Goal: Information Seeking & Learning: Understand process/instructions

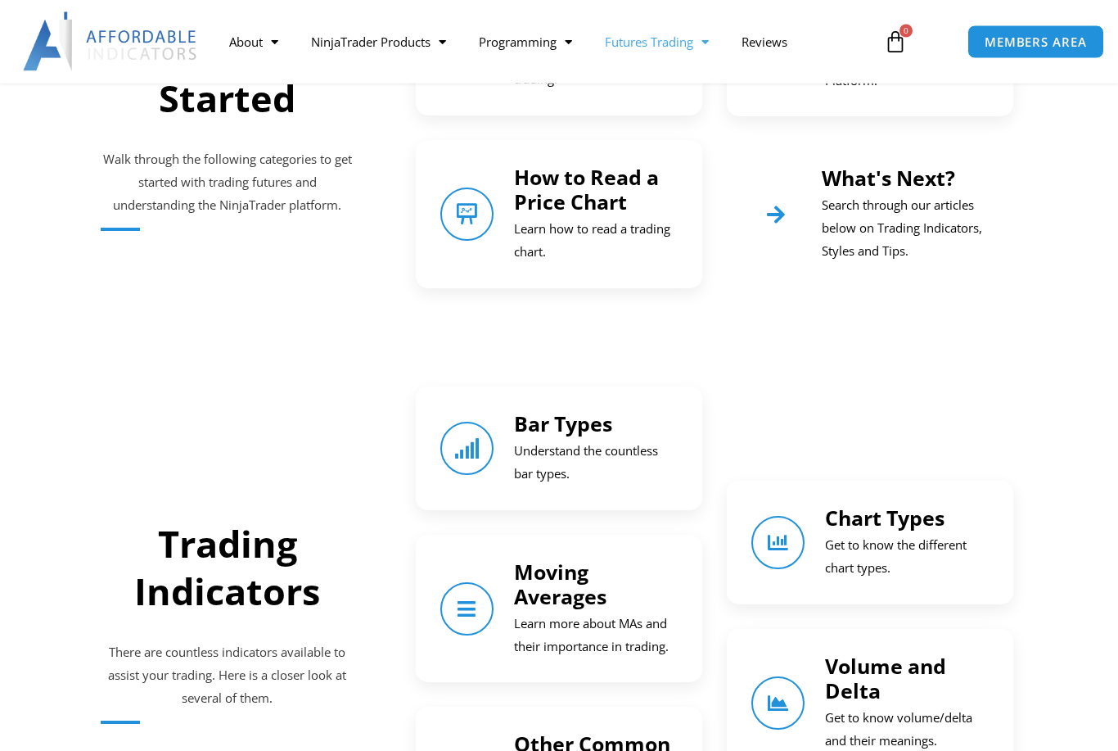
scroll to position [734, 0]
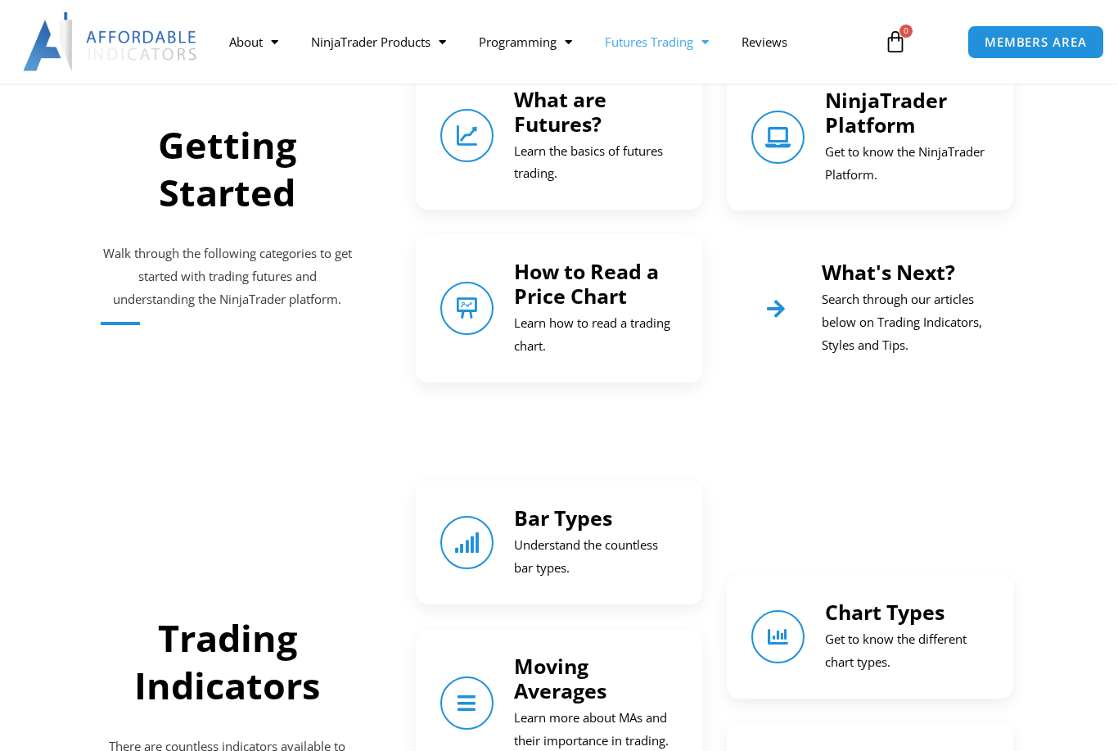
click at [894, 118] on link "NinjaTrader Platform" at bounding box center [886, 112] width 122 height 52
click at [767, 148] on icon "NinjaTrader Platform" at bounding box center [778, 136] width 23 height 23
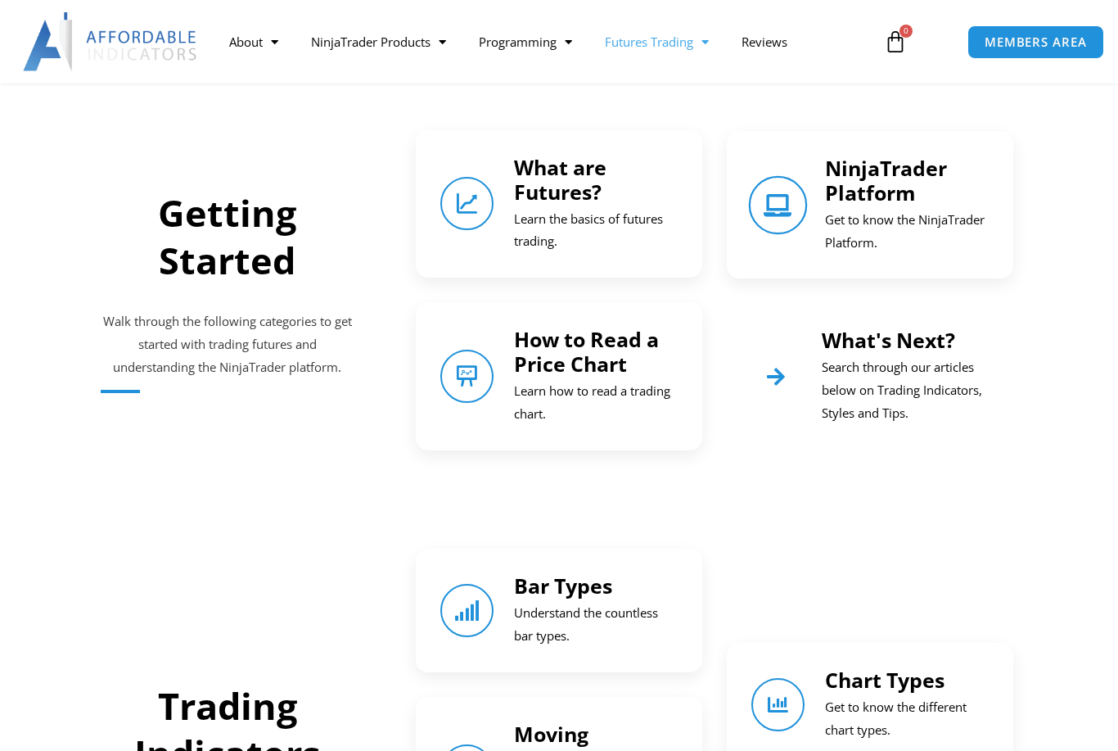
click at [781, 203] on icon "NinjaTrader Platform" at bounding box center [778, 204] width 23 height 23
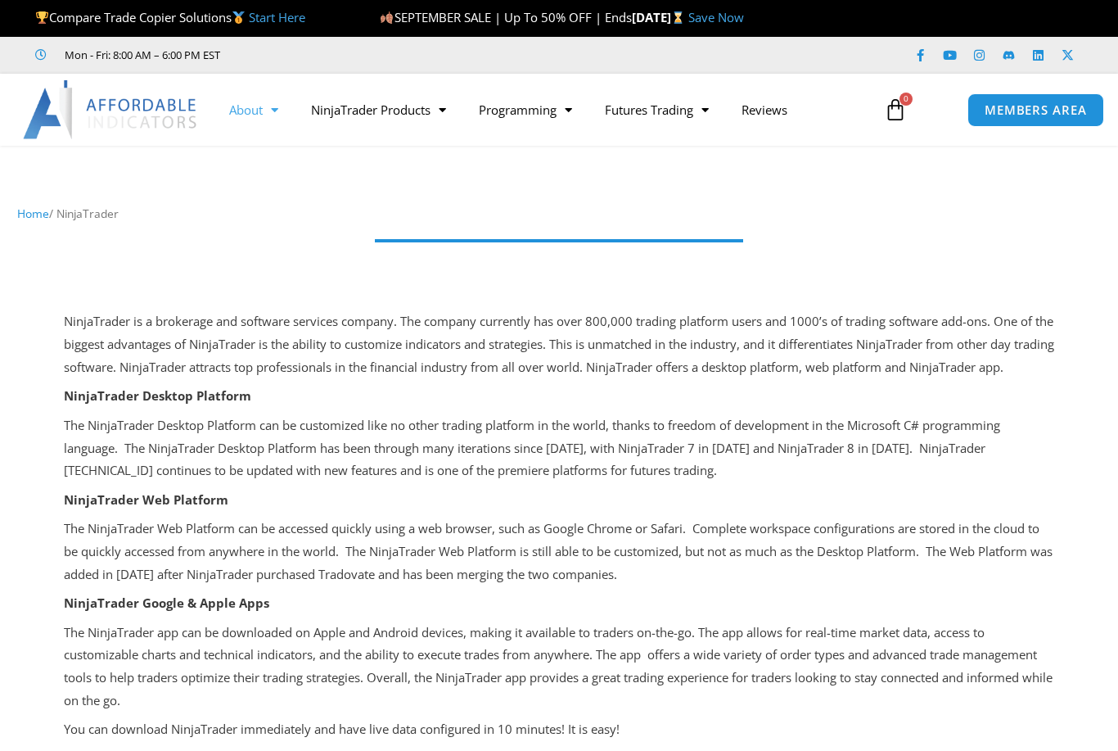
click at [246, 107] on link "About" at bounding box center [254, 110] width 82 height 38
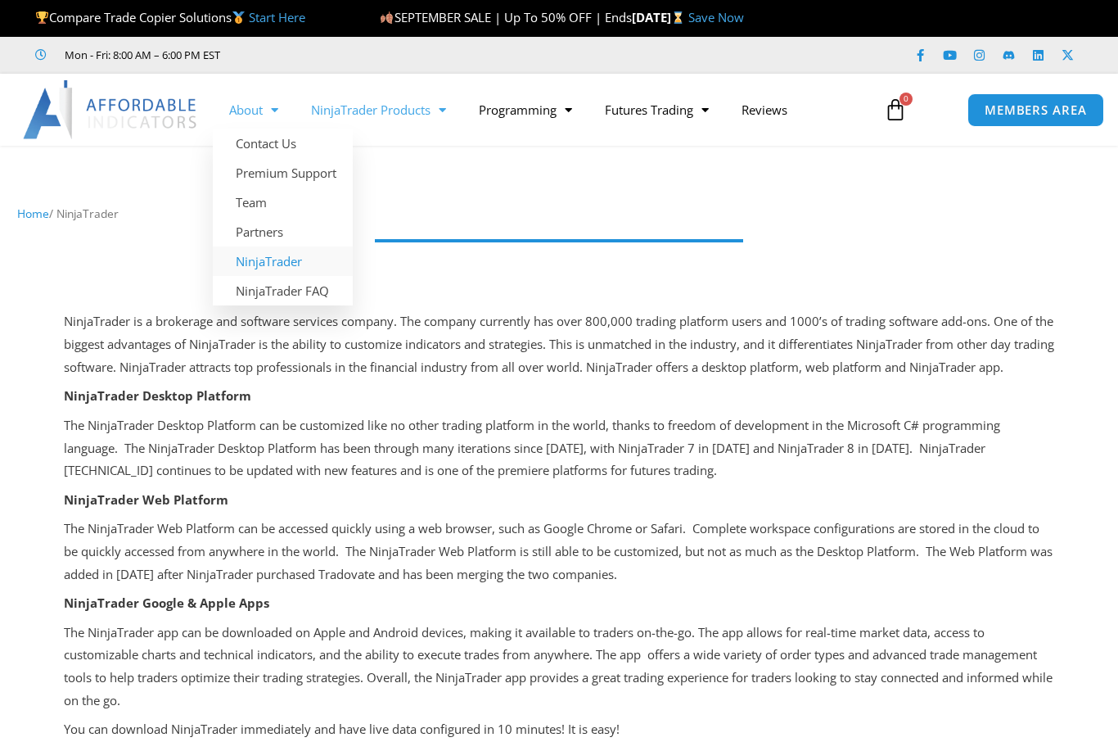
click at [407, 111] on link "NinjaTrader Products" at bounding box center [379, 110] width 168 height 38
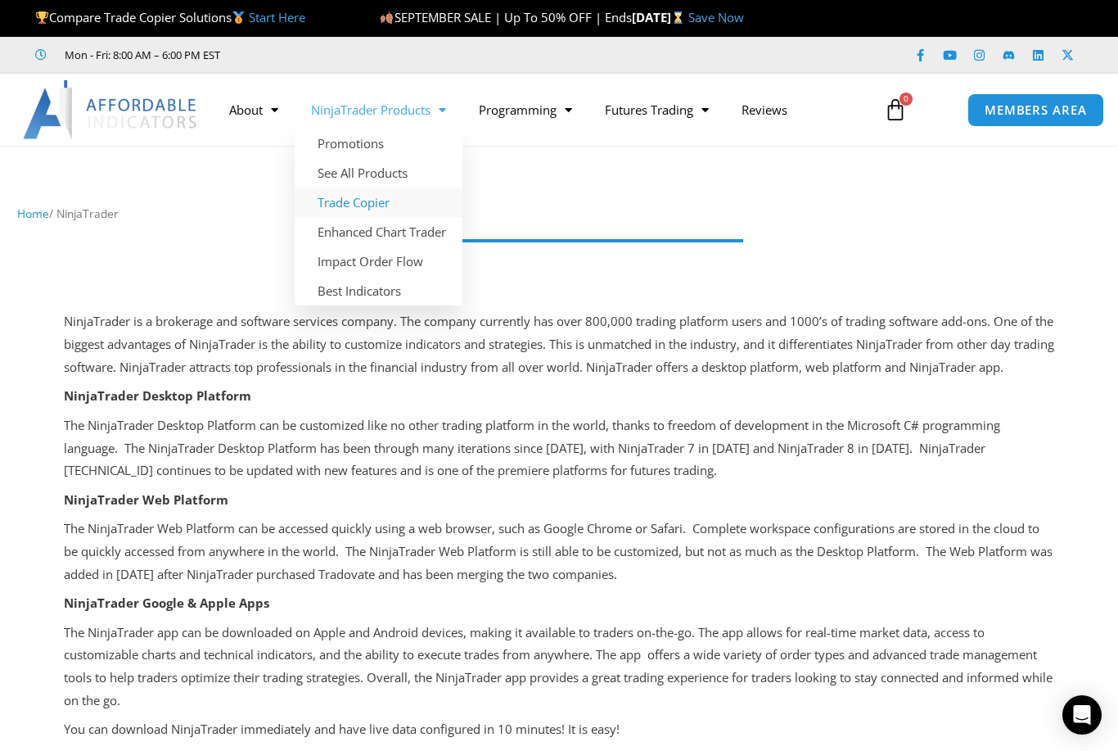
click at [351, 205] on link "Trade Copier" at bounding box center [379, 201] width 168 height 29
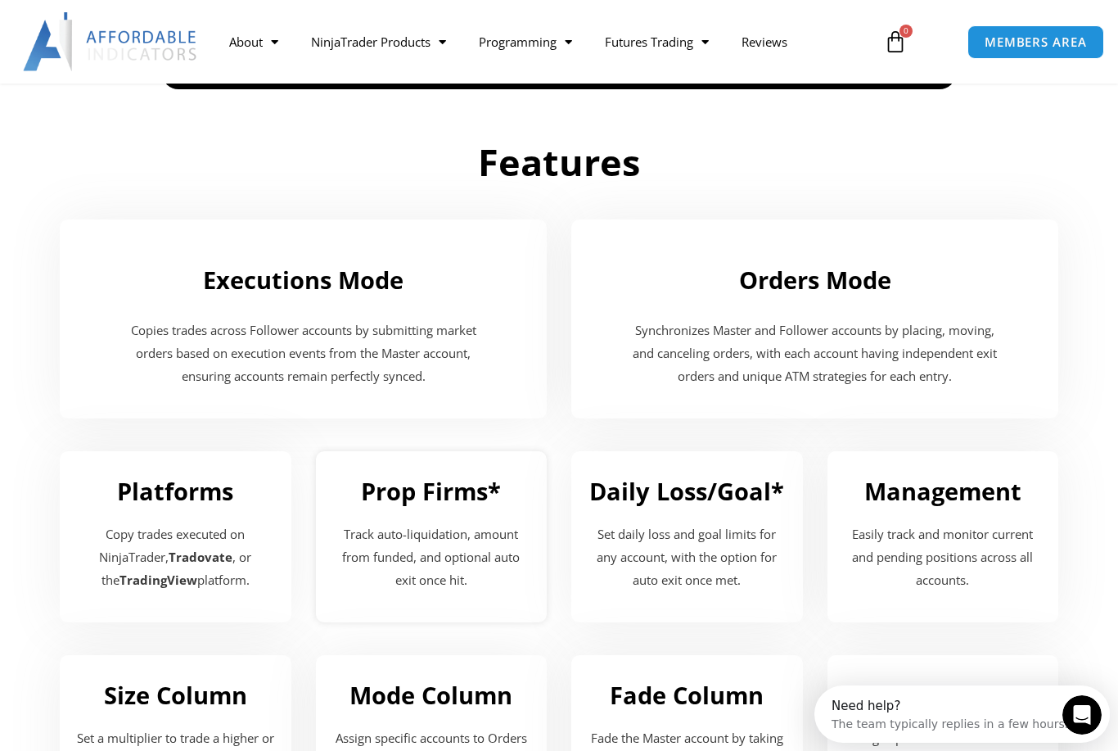
click at [408, 484] on h2 "Prop Firms*" at bounding box center [431, 491] width 199 height 31
click at [408, 479] on h2 "Prop Firms*" at bounding box center [431, 491] width 199 height 31
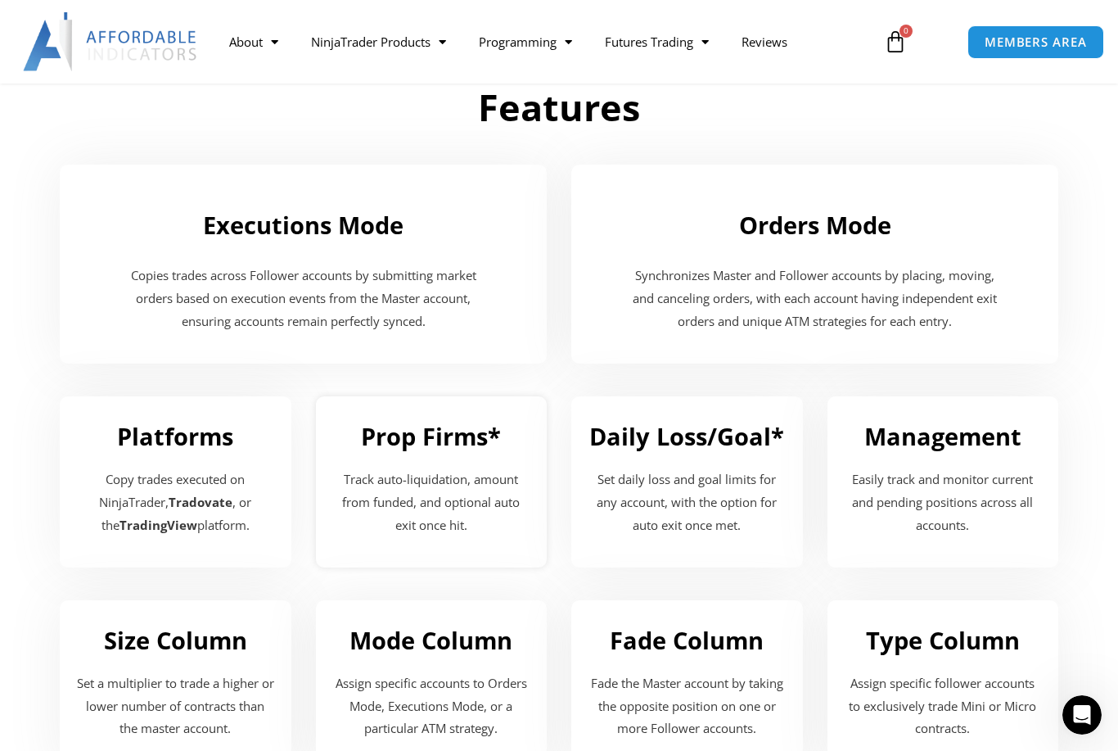
scroll to position [1667, 0]
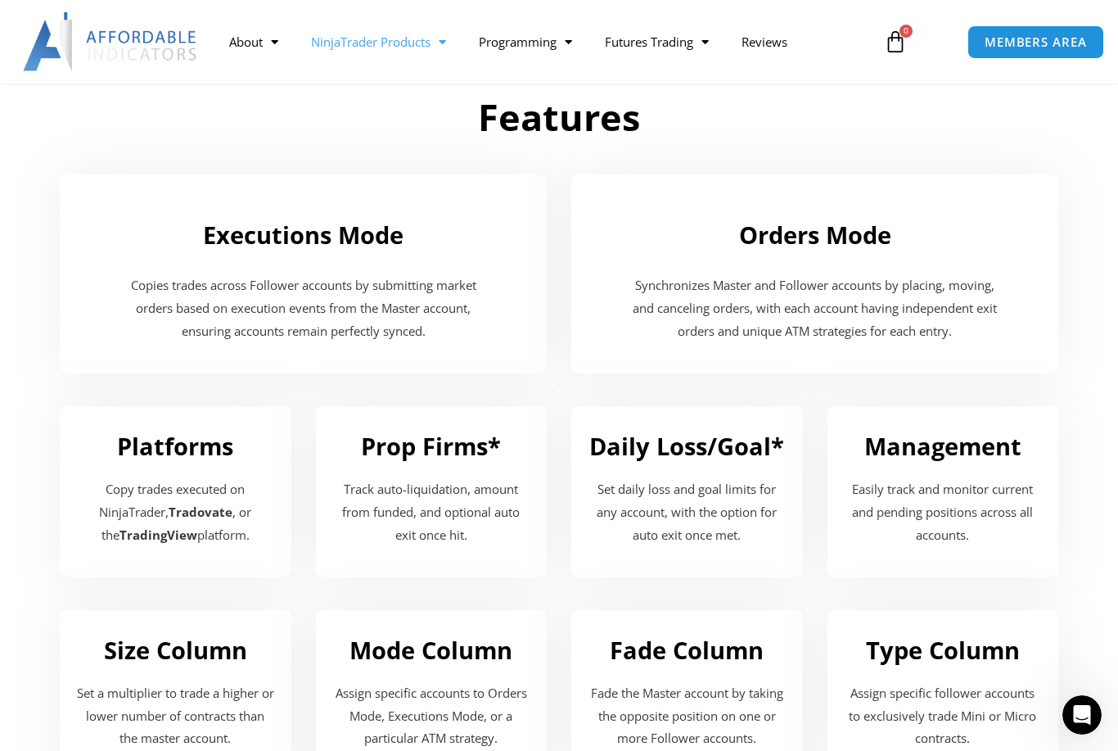
click at [398, 43] on link "NinjaTrader Products" at bounding box center [379, 42] width 168 height 38
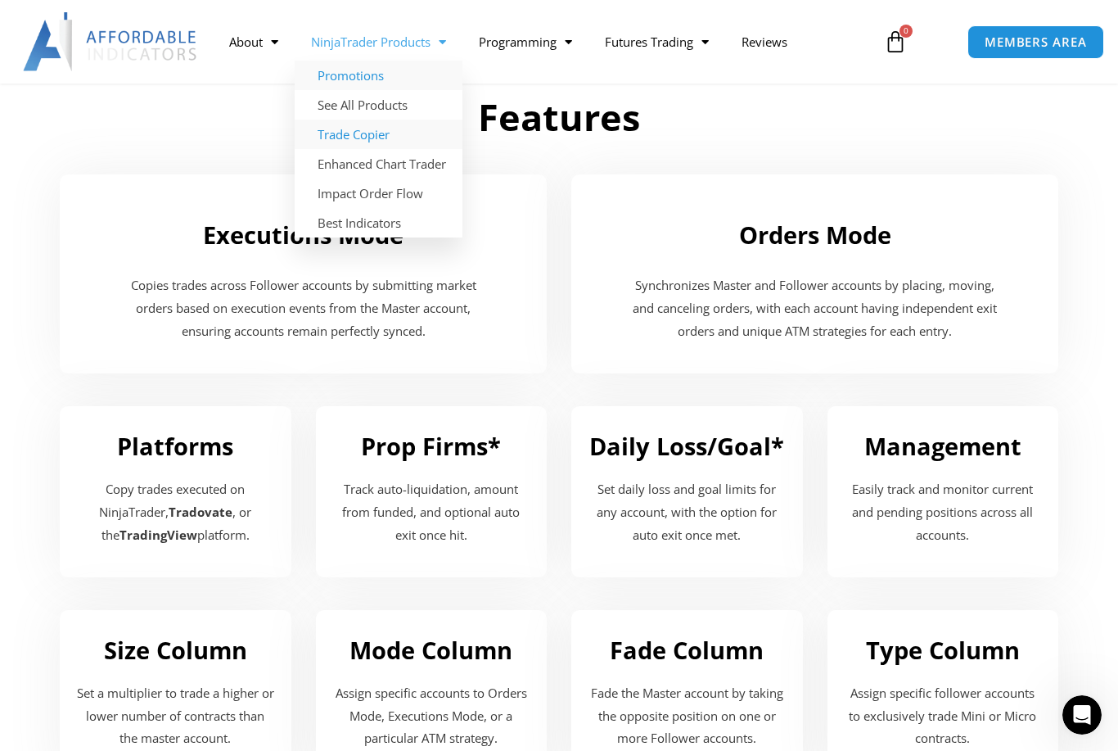
click at [371, 82] on link "Promotions" at bounding box center [379, 75] width 168 height 29
click at [363, 80] on link "Promotions" at bounding box center [379, 75] width 168 height 29
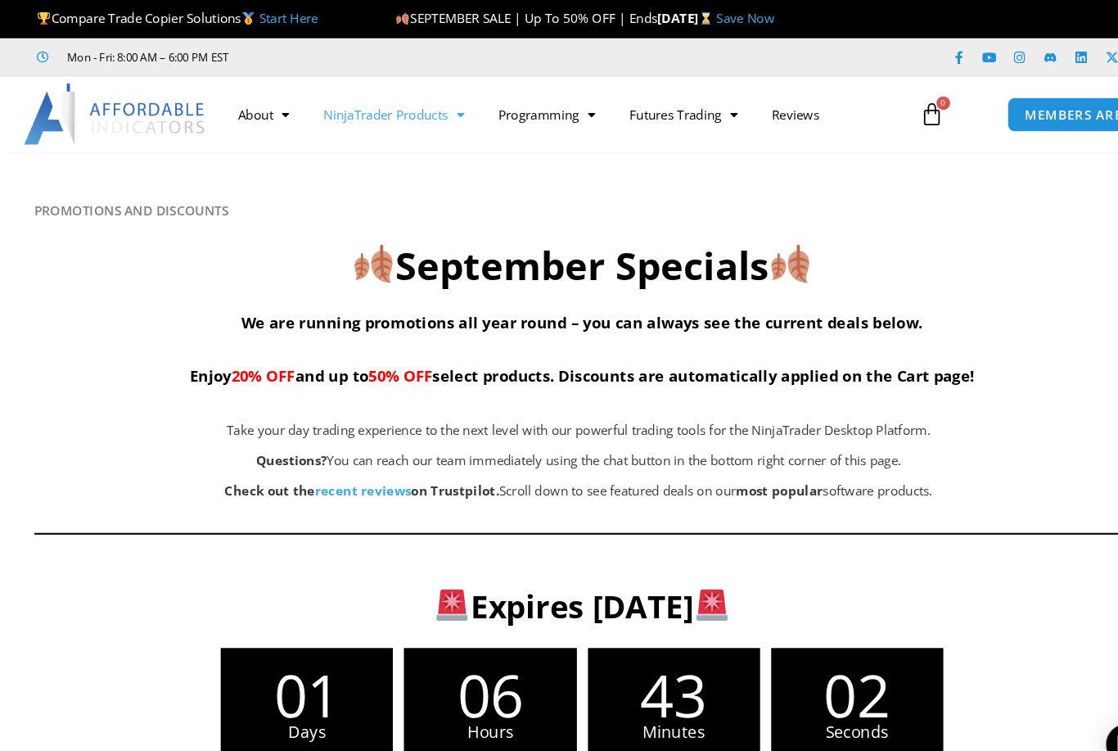
click at [411, 113] on link "NinjaTrader Products" at bounding box center [379, 110] width 168 height 38
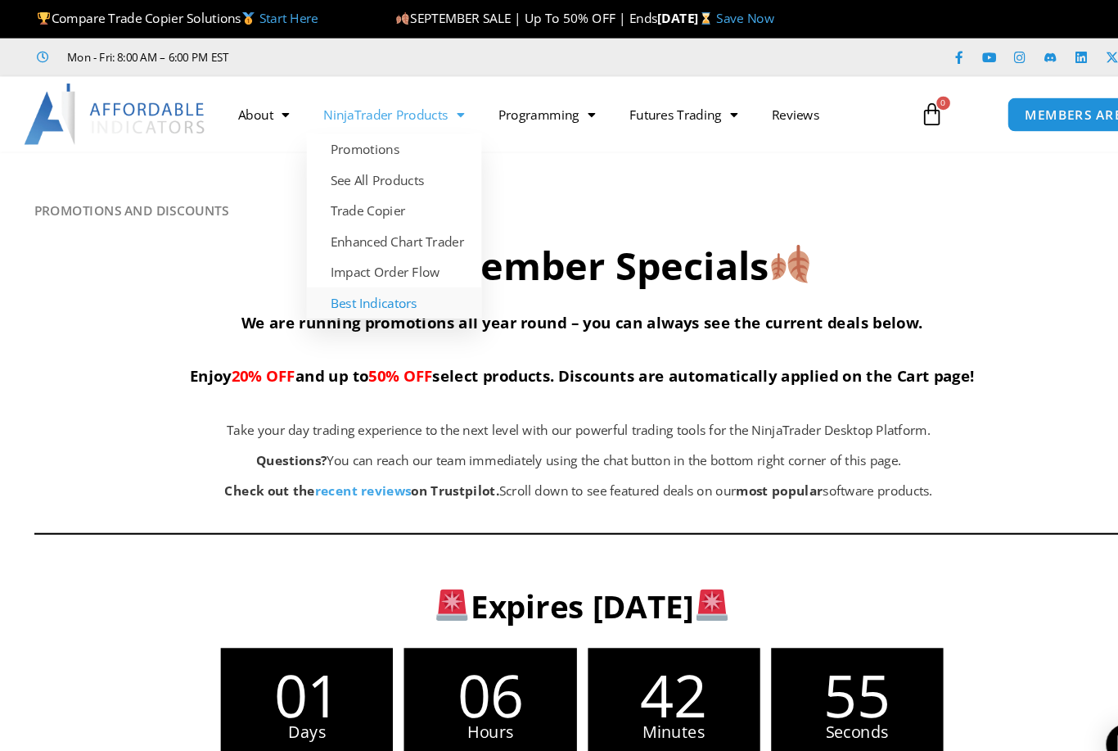
click at [361, 295] on link "Best Indicators" at bounding box center [379, 290] width 168 height 29
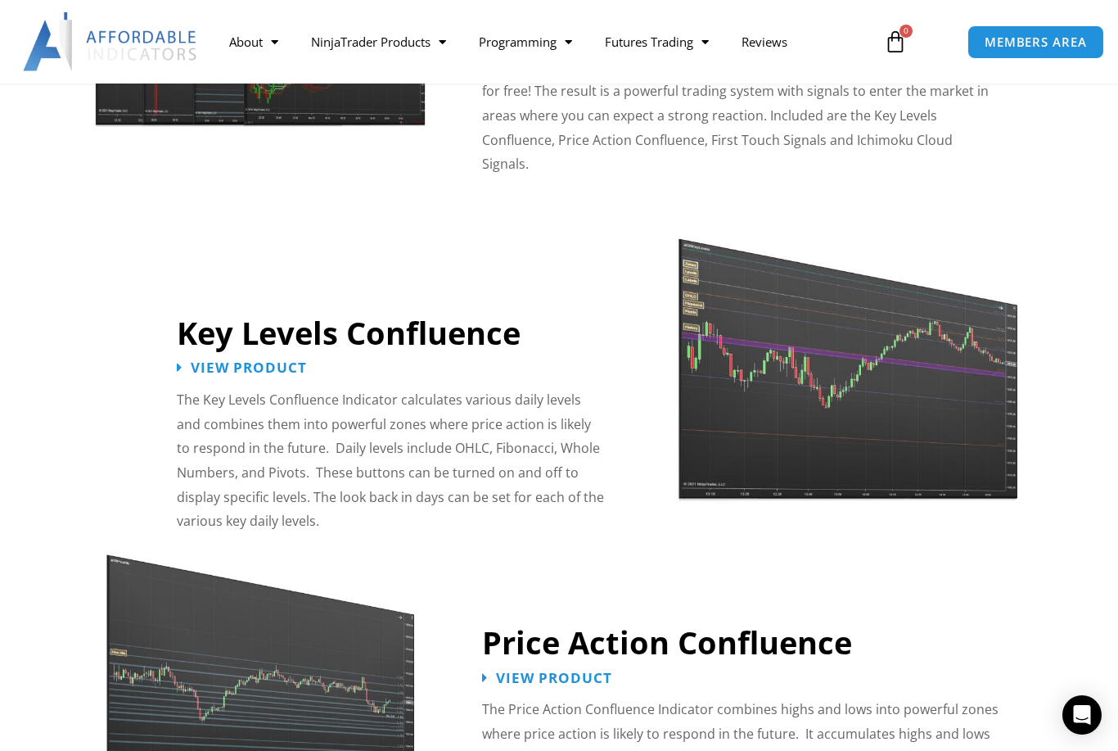
scroll to position [1658, 0]
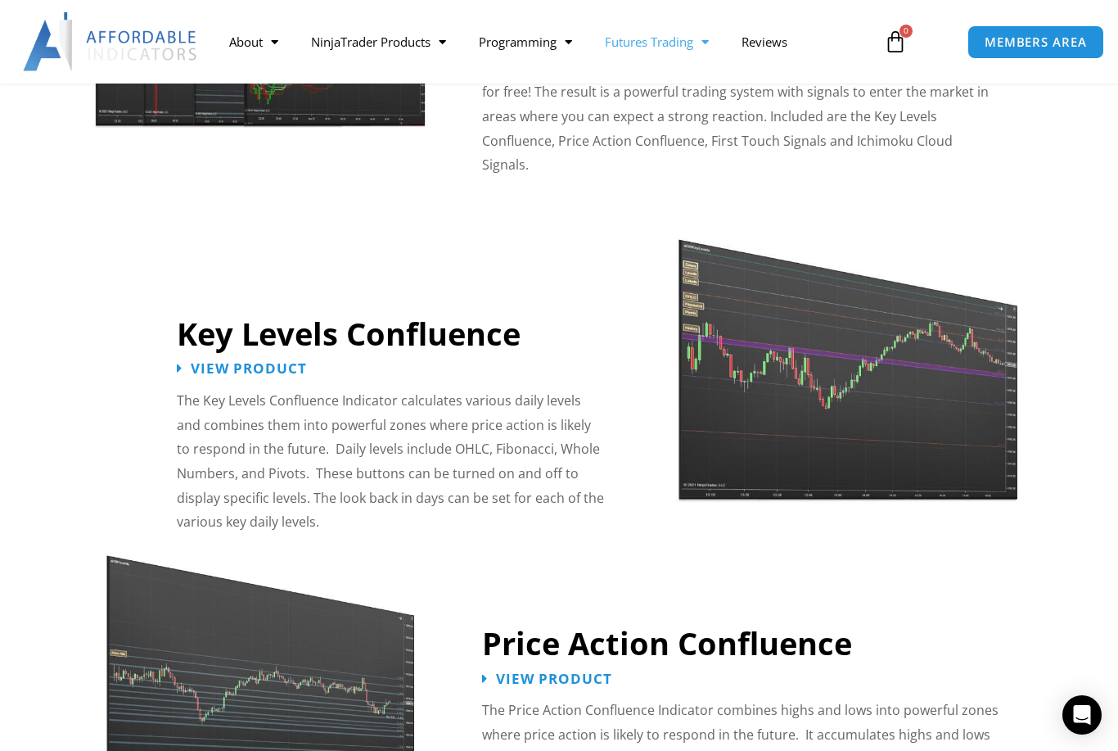
click at [681, 31] on link "Futures Trading" at bounding box center [657, 42] width 137 height 38
click at [674, 102] on link "Prop Firms" at bounding box center [651, 104] width 124 height 29
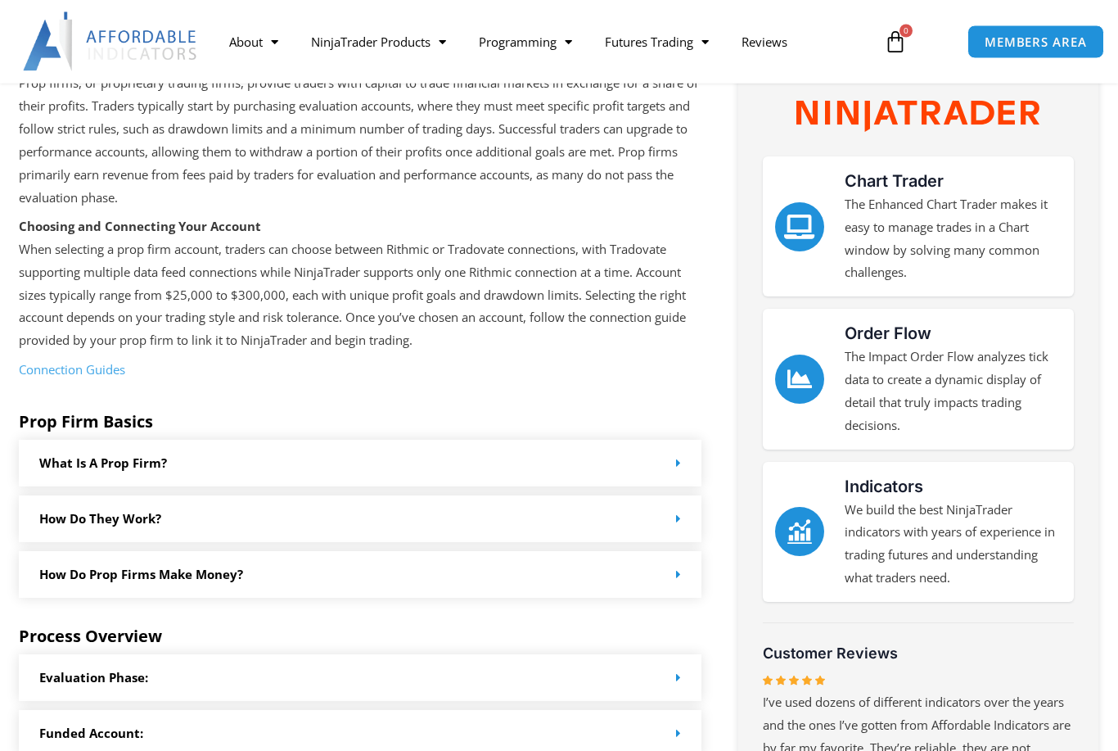
click at [121, 456] on link "What is a prop firm?" at bounding box center [103, 463] width 128 height 16
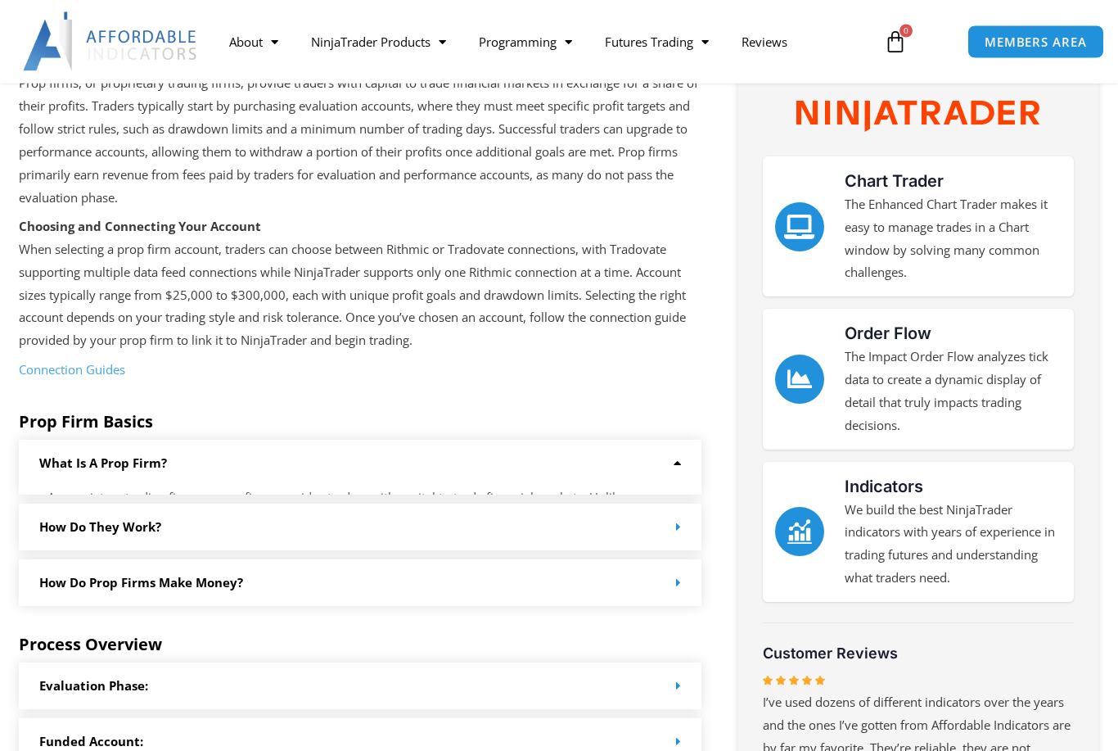
scroll to position [279, 0]
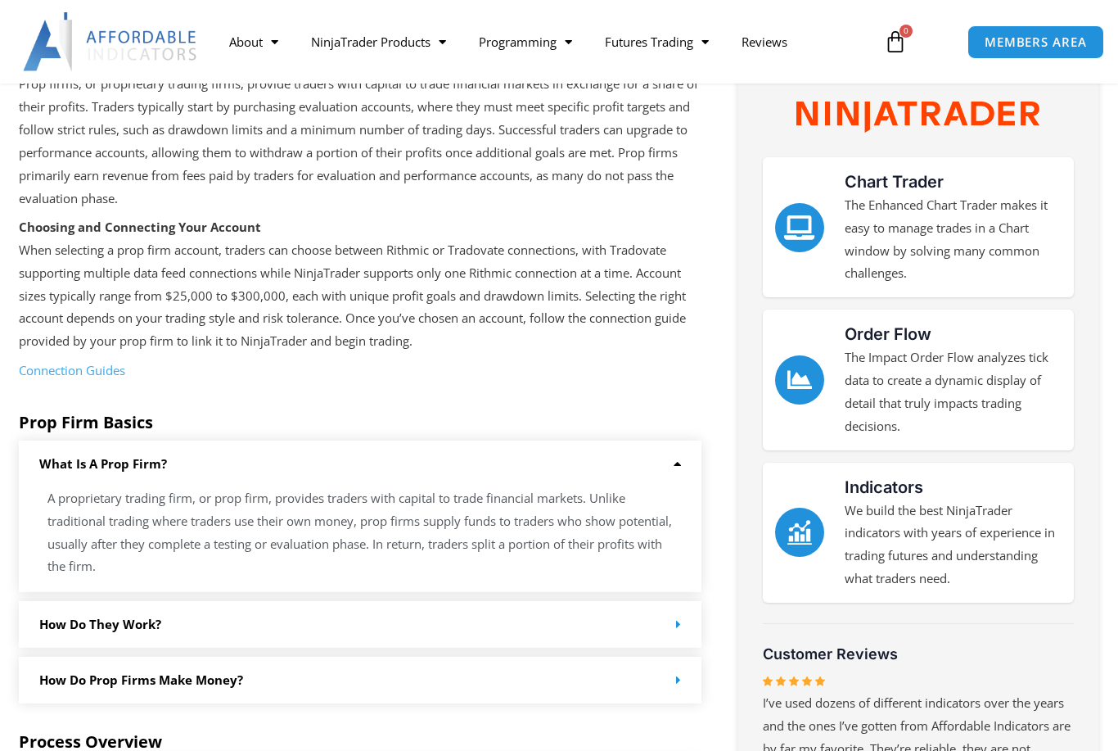
click at [94, 616] on link "How Do they work?" at bounding box center [100, 624] width 122 height 16
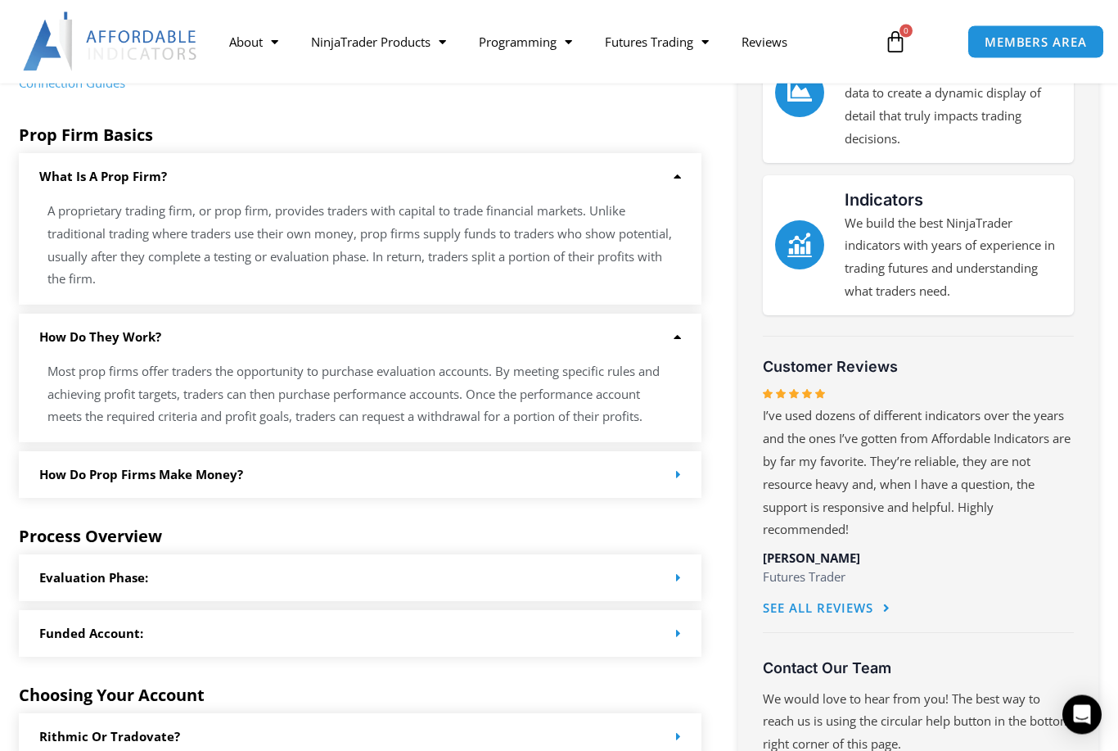
scroll to position [569, 0]
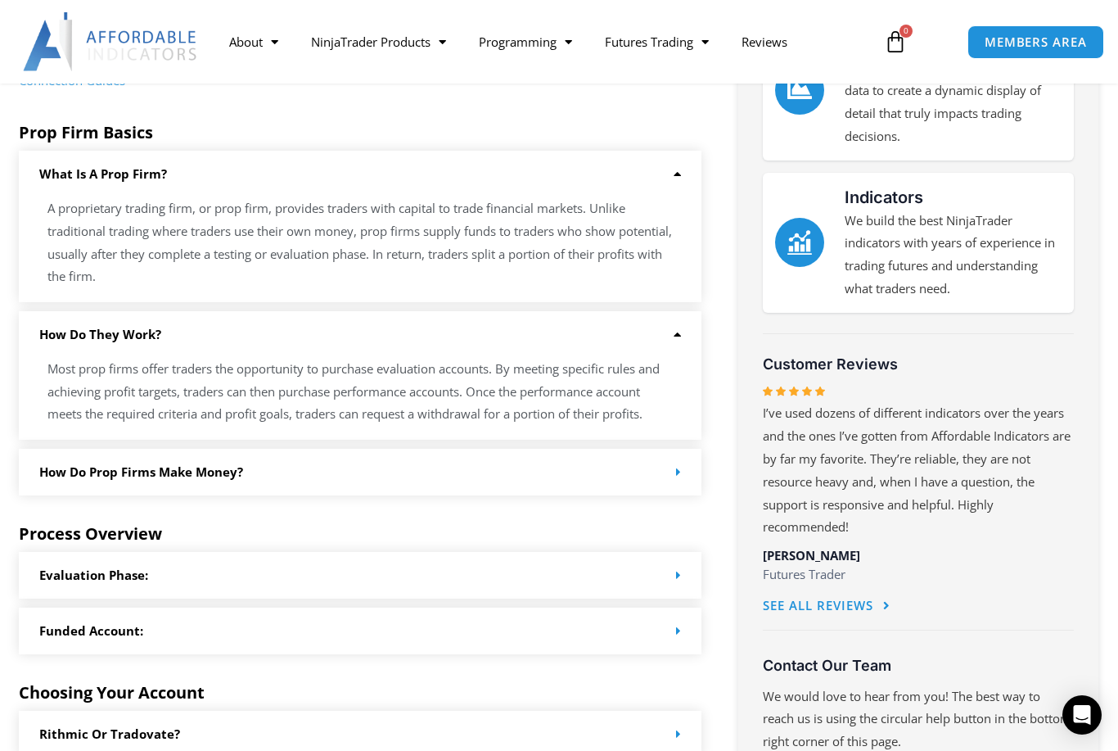
click at [120, 464] on link "How do Prop Firms make money?" at bounding box center [141, 471] width 204 height 16
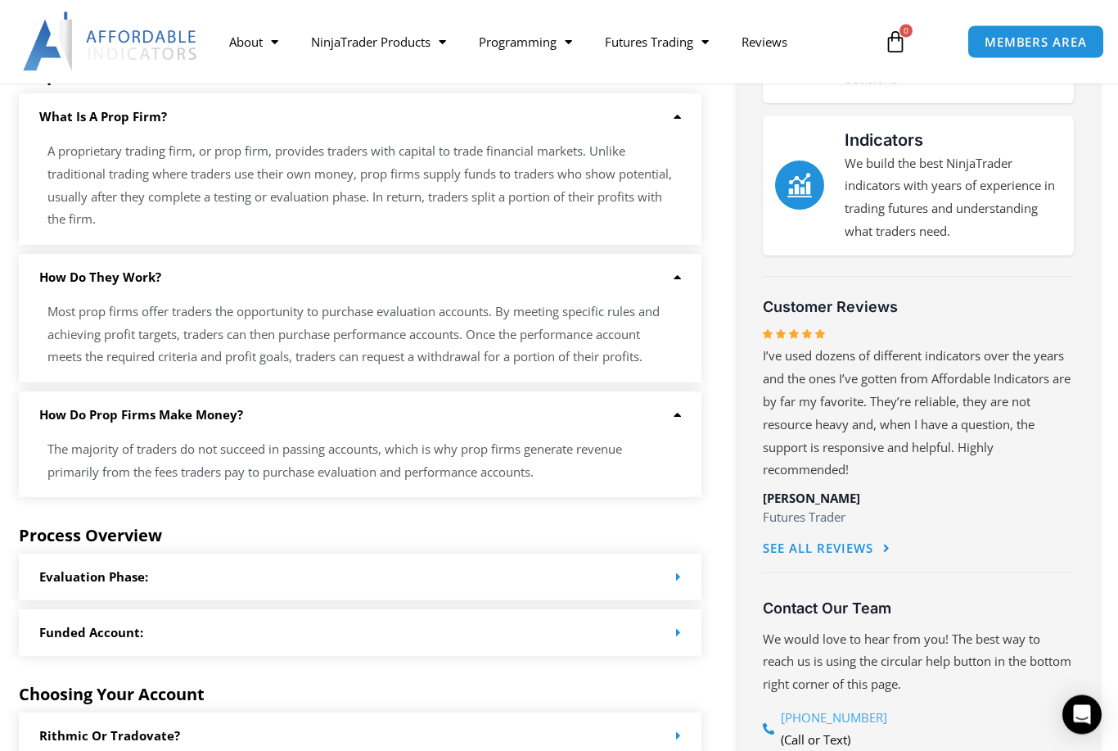
scroll to position [627, 0]
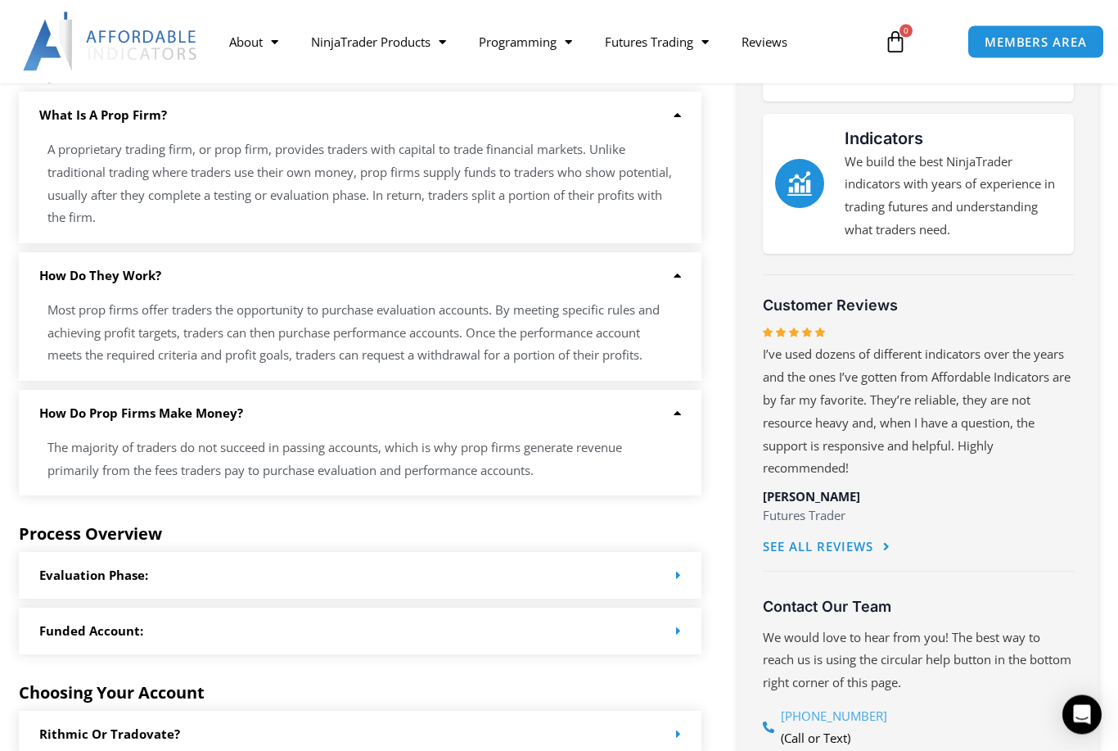
click at [99, 567] on link "Evaluation Phase:" at bounding box center [93, 575] width 109 height 16
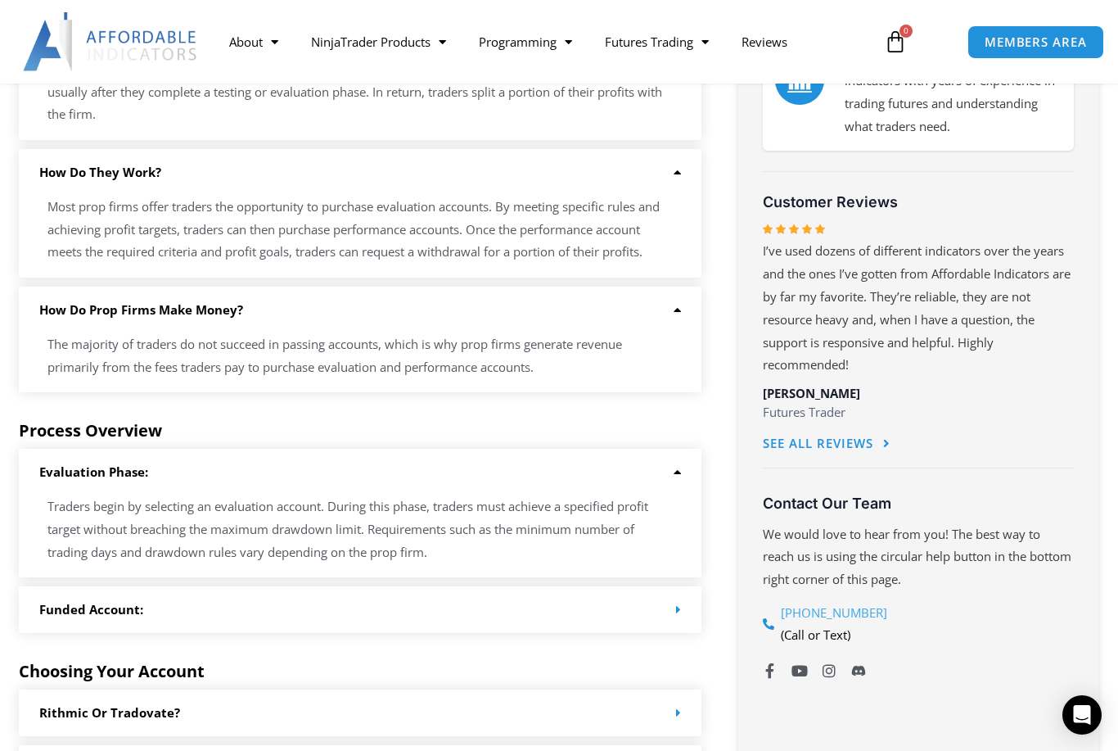
scroll to position [754, 0]
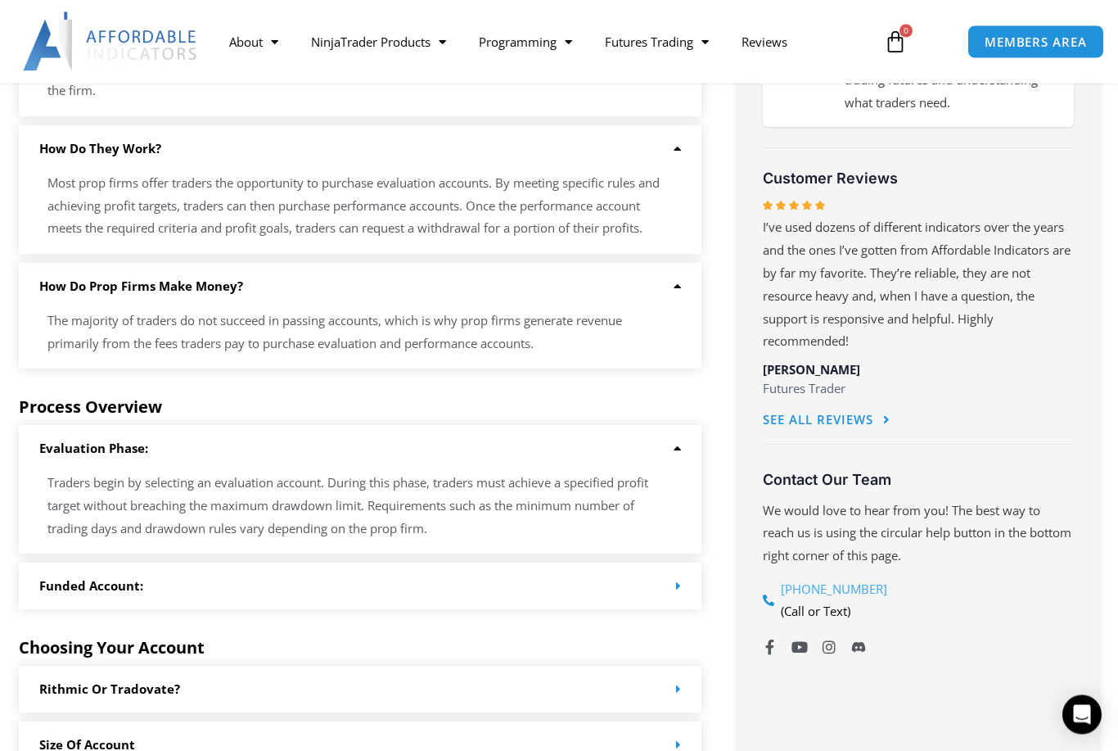
click at [92, 578] on link "Funded Account:" at bounding box center [91, 586] width 104 height 16
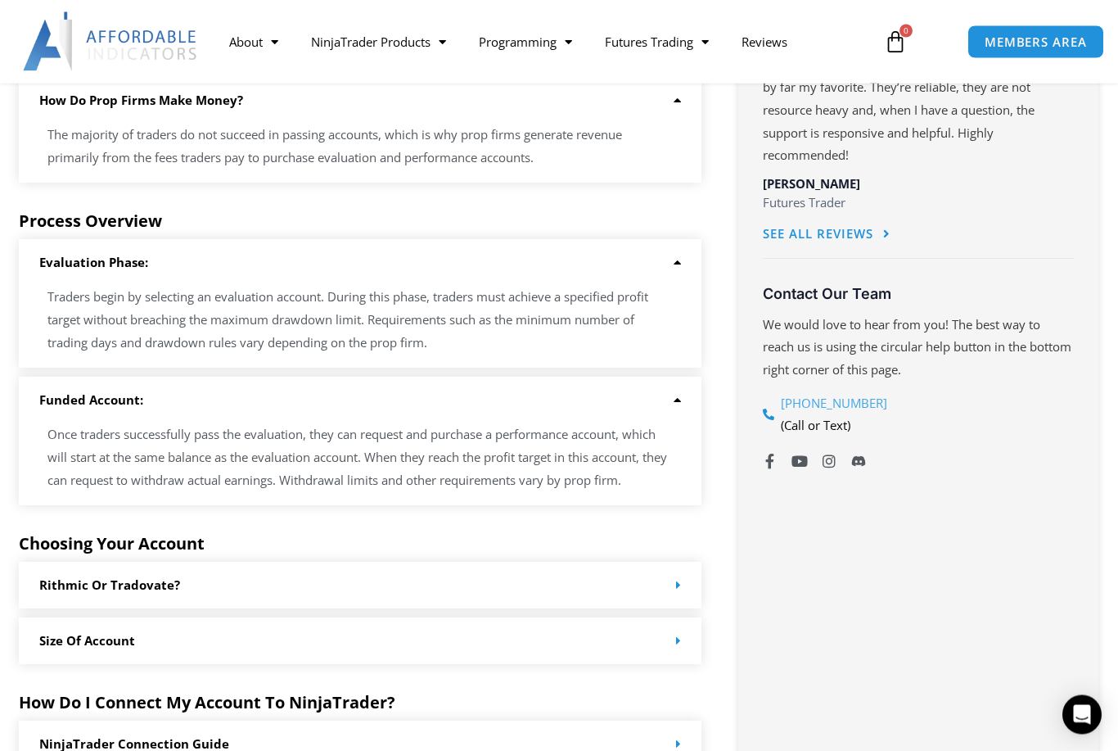
scroll to position [944, 0]
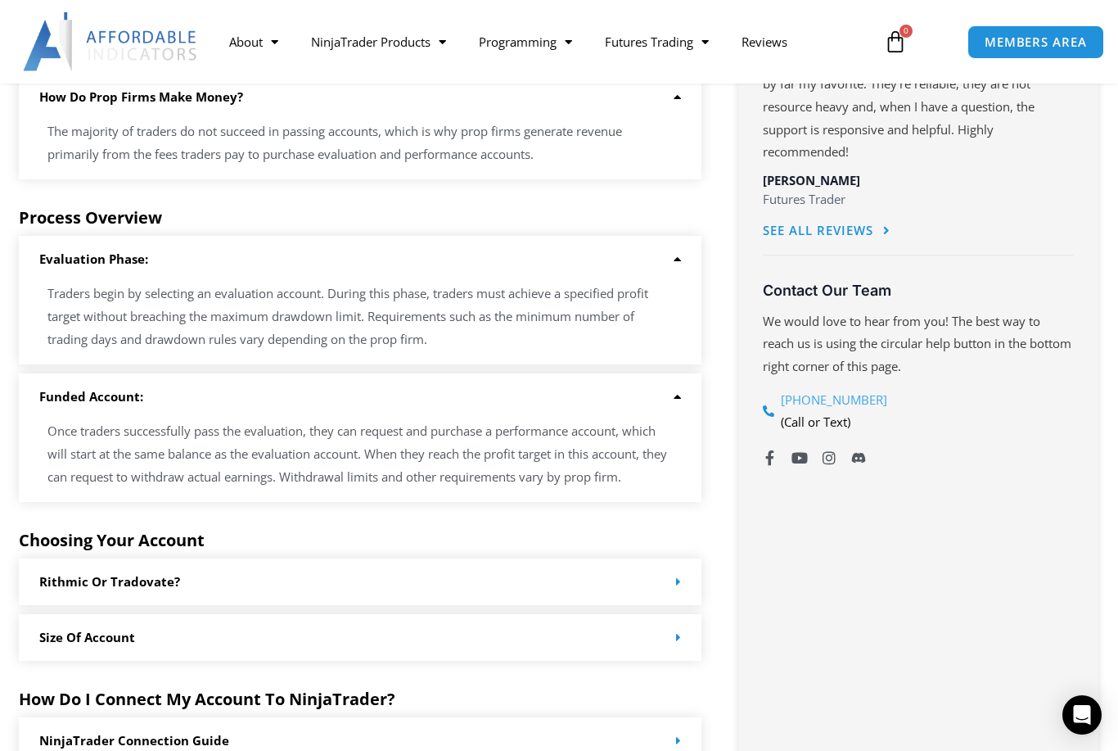
click at [665, 562] on div "Rithmic or Tradovate?" at bounding box center [360, 581] width 683 height 47
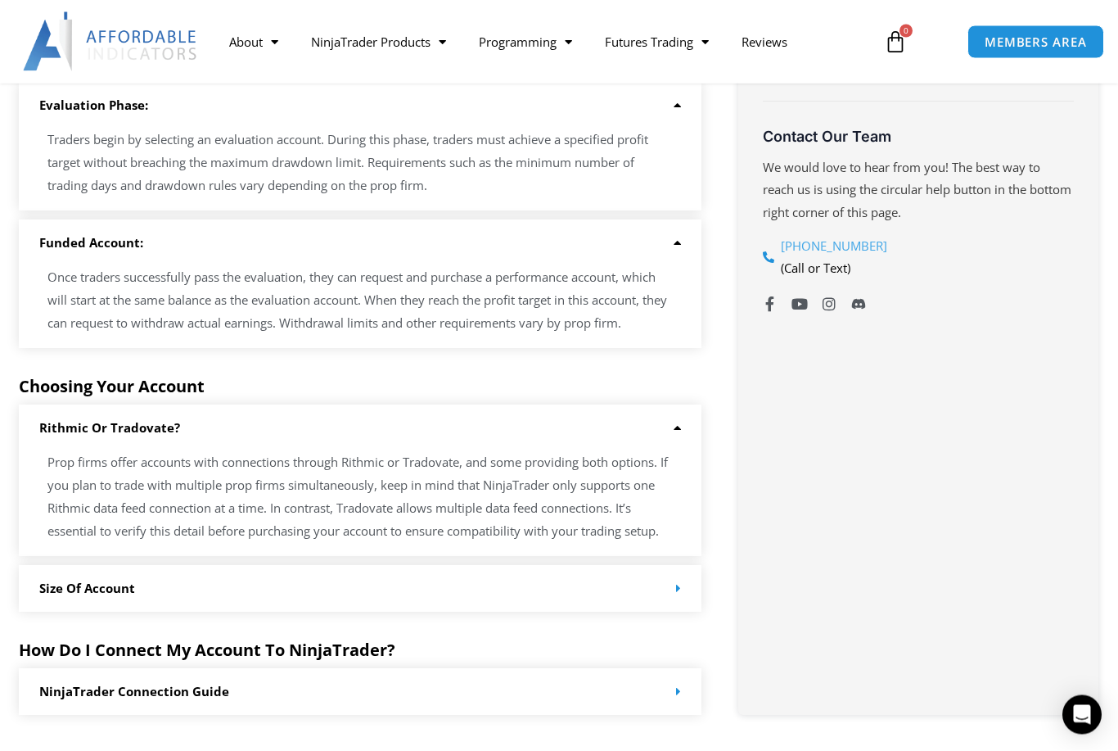
scroll to position [1098, 0]
click at [81, 580] on link "Size of Account" at bounding box center [87, 588] width 96 height 16
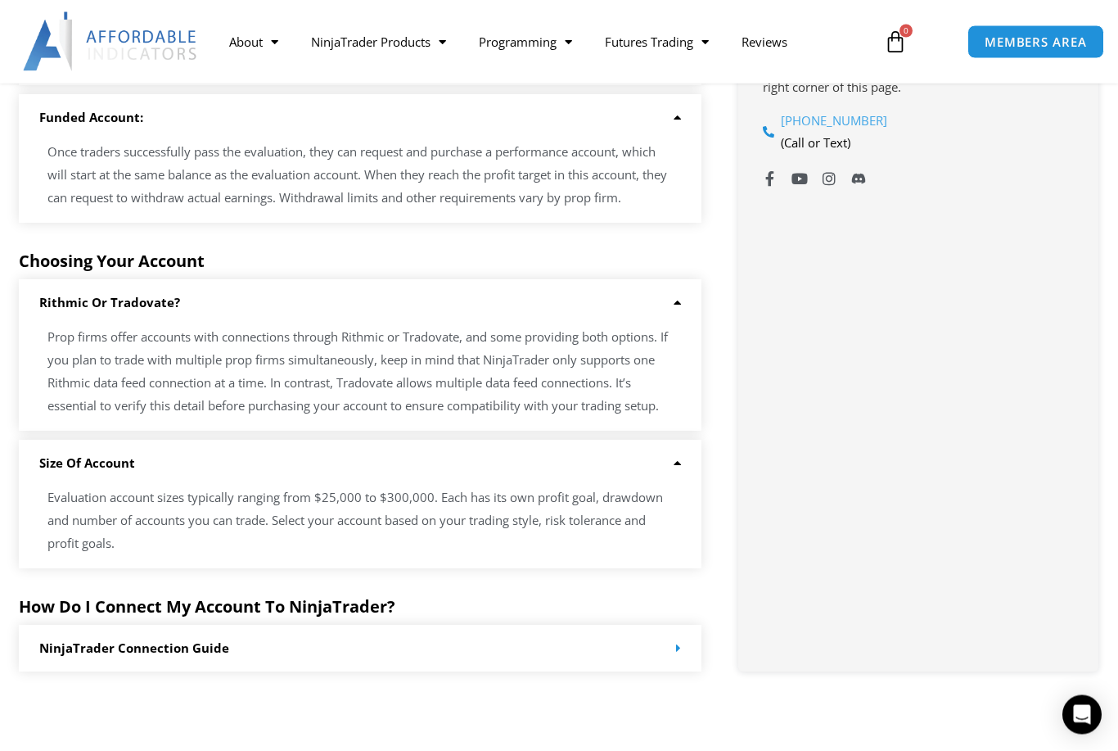
scroll to position [1220, 0]
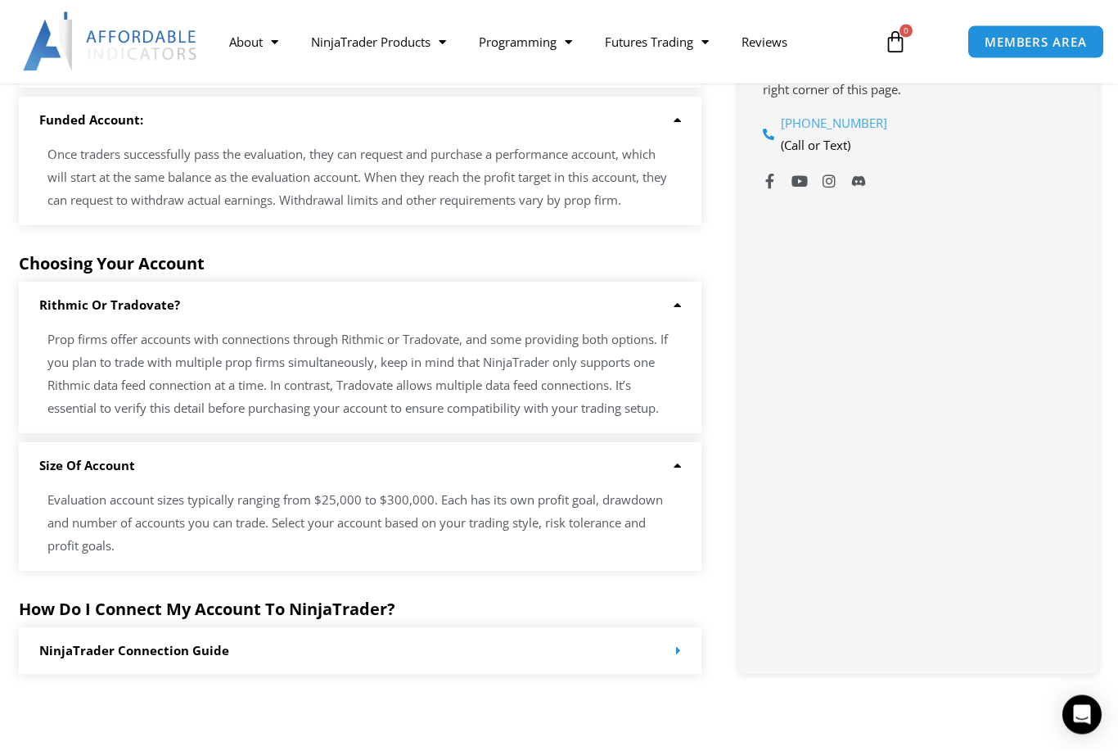
click at [101, 643] on link "NinjaTrader Connection Guide" at bounding box center [134, 651] width 190 height 16
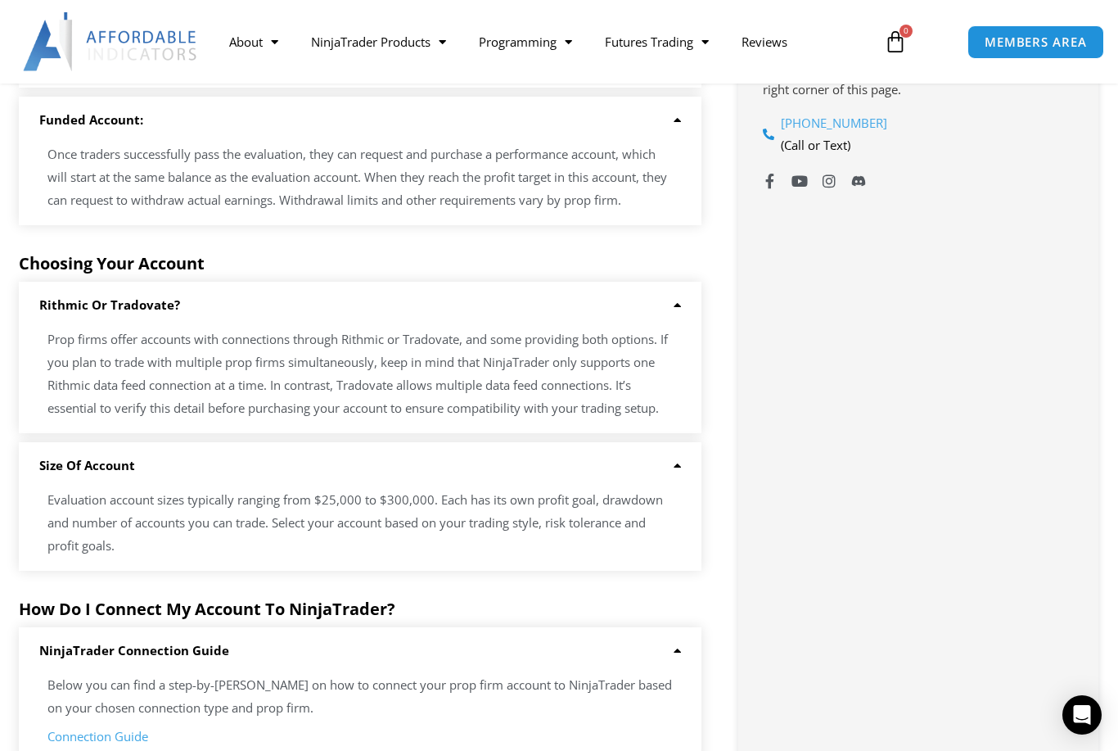
click at [101, 728] on link "Connection Guide" at bounding box center [97, 736] width 101 height 16
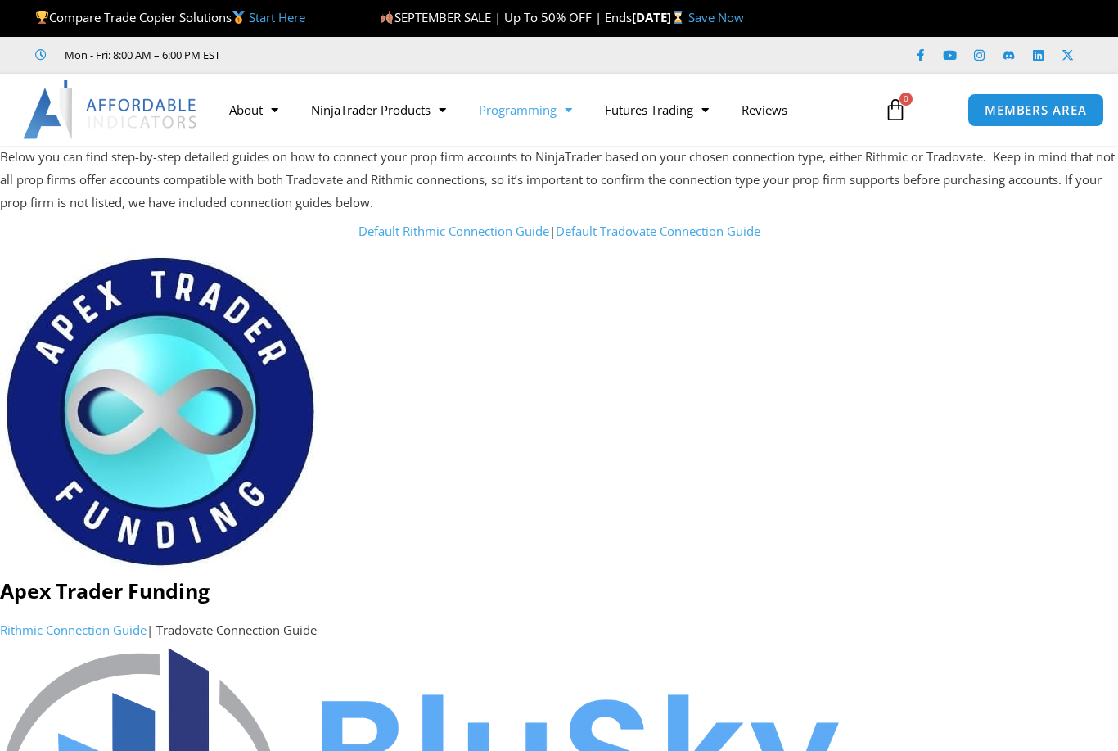
click at [525, 108] on link "Programming" at bounding box center [525, 110] width 126 height 38
